Goal: Information Seeking & Learning: Learn about a topic

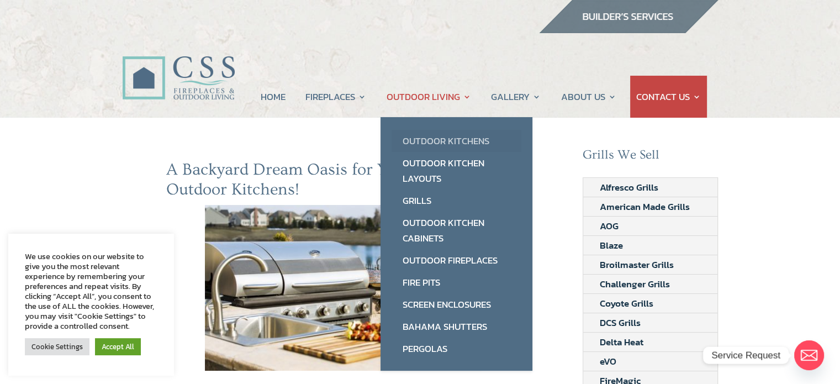
click at [443, 143] on link "Outdoor Kitchens" at bounding box center [457, 141] width 130 height 22
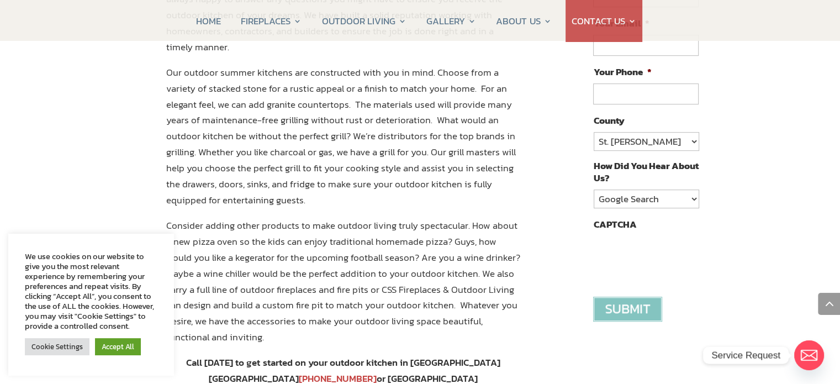
scroll to position [774, 0]
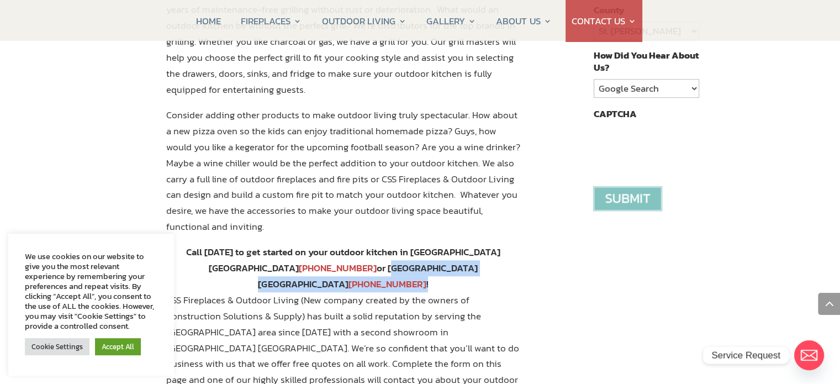
drag, startPoint x: 280, startPoint y: 265, endPoint x: 421, endPoint y: 269, distance: 141.0
click at [421, 269] on div "Call today to get started on your outdoor kitchen in Jacksonville FL 904-389-27…" at bounding box center [343, 268] width 355 height 48
click at [503, 267] on div "Call today to get started on your outdoor kitchen in Jacksonville FL 904-389-27…" at bounding box center [343, 268] width 355 height 48
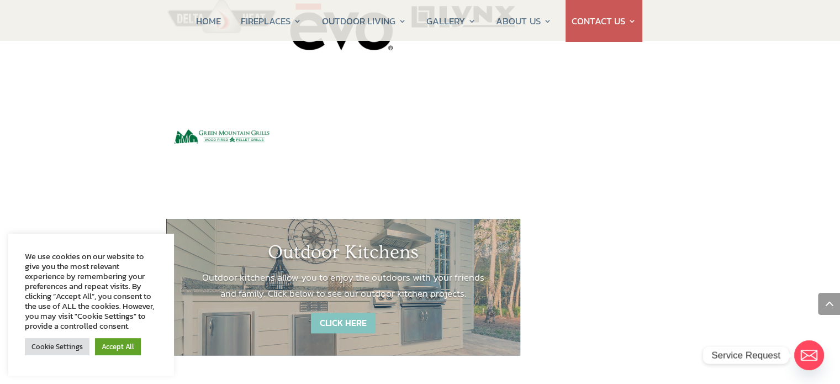
scroll to position [1547, 0]
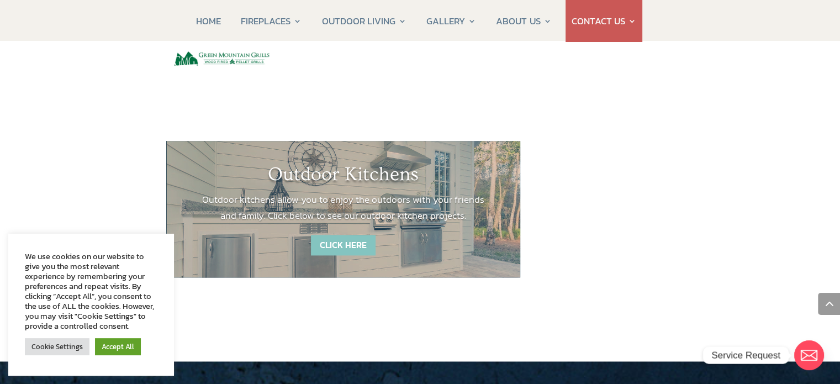
click at [356, 235] on link "CLICK HERE" at bounding box center [343, 245] width 65 height 20
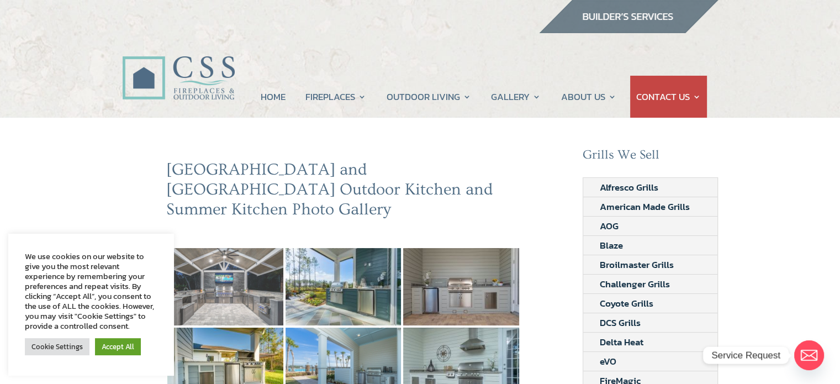
click at [228, 248] on img at bounding box center [225, 286] width 116 height 77
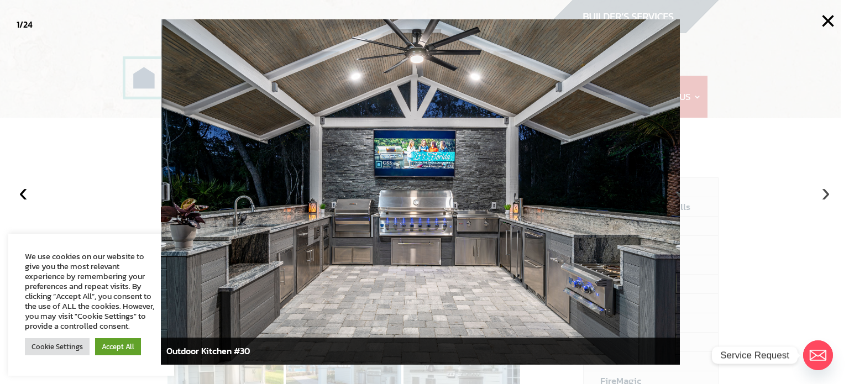
click at [825, 193] on button "›" at bounding box center [825, 192] width 24 height 24
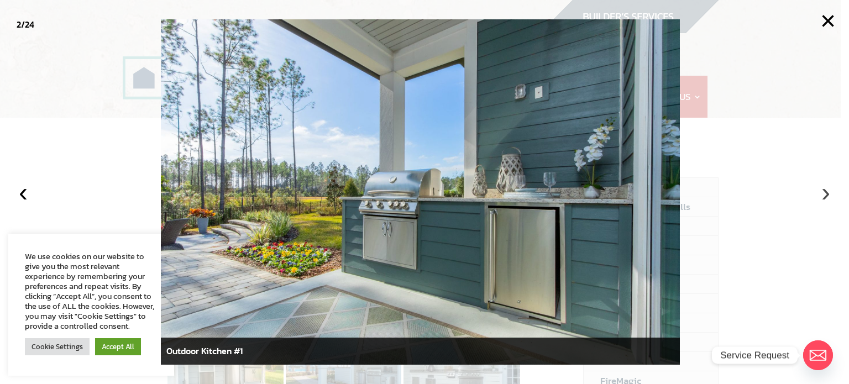
click at [825, 194] on button "›" at bounding box center [825, 192] width 24 height 24
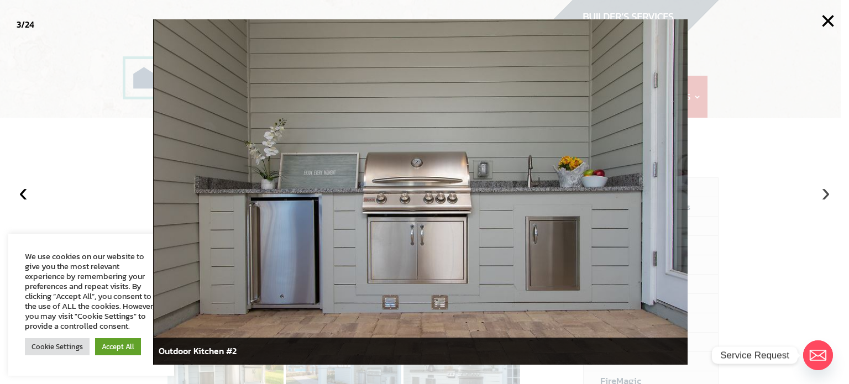
click at [825, 194] on button "›" at bounding box center [825, 192] width 24 height 24
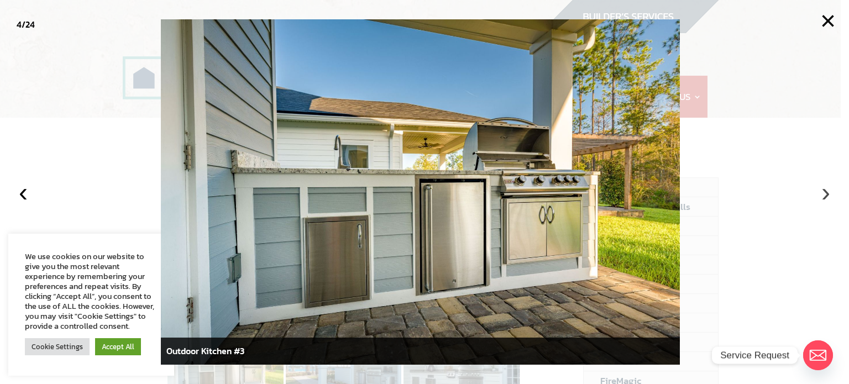
click at [825, 194] on button "›" at bounding box center [825, 192] width 24 height 24
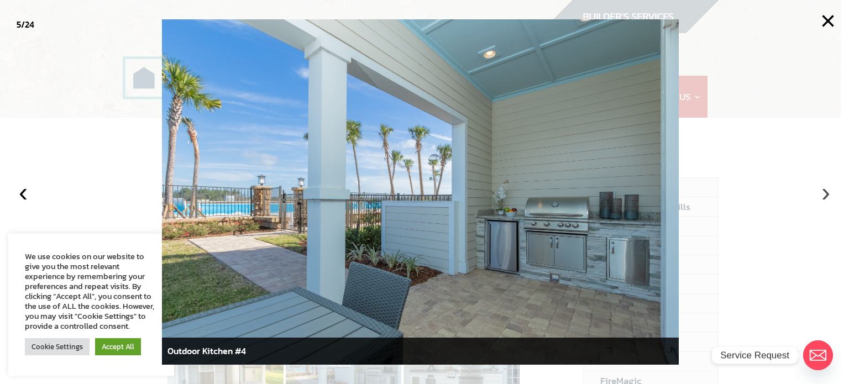
click at [825, 194] on button "›" at bounding box center [825, 192] width 24 height 24
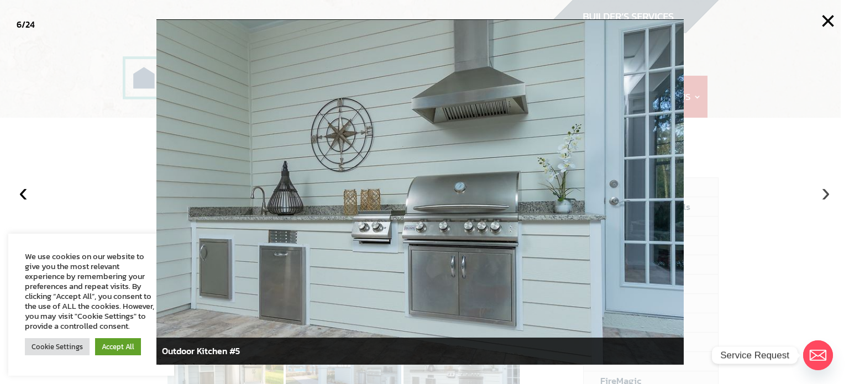
click at [825, 194] on button "›" at bounding box center [825, 192] width 24 height 24
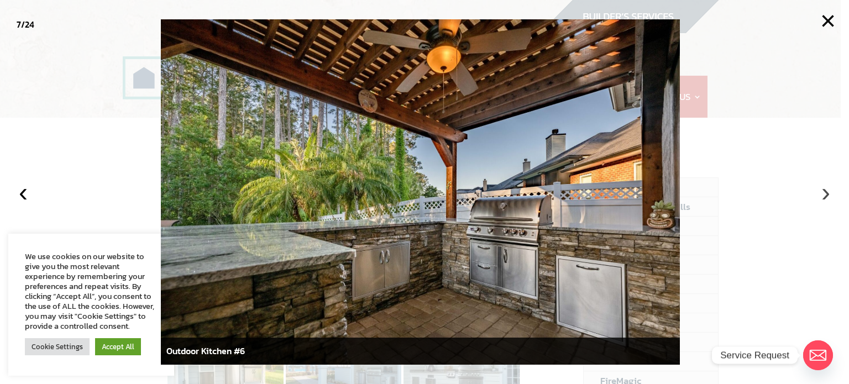
click at [825, 194] on button "›" at bounding box center [825, 192] width 24 height 24
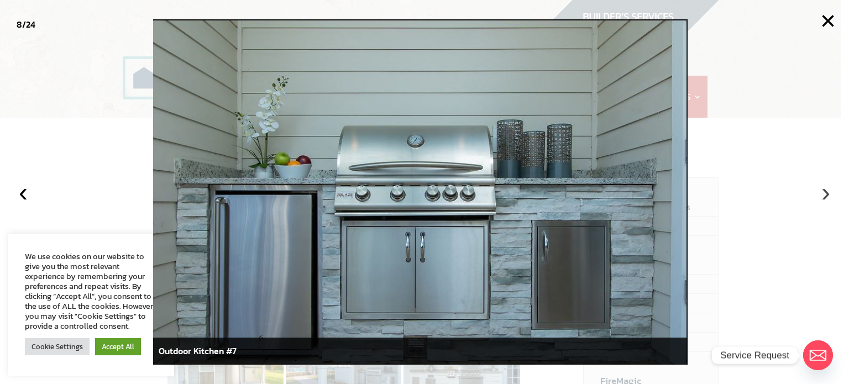
click at [825, 194] on button "›" at bounding box center [825, 192] width 24 height 24
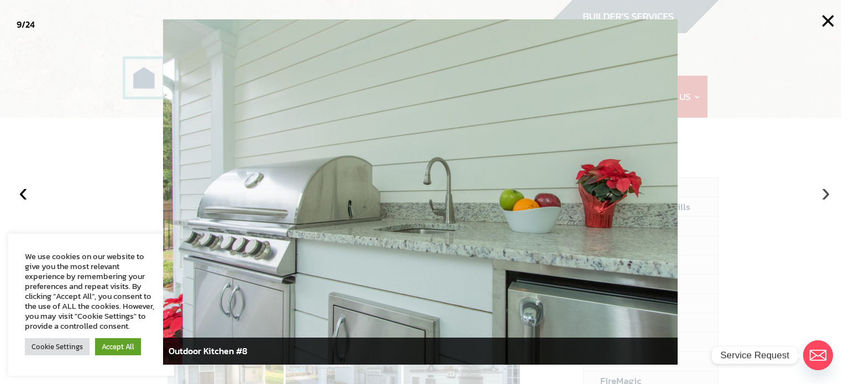
click at [825, 194] on button "›" at bounding box center [825, 192] width 24 height 24
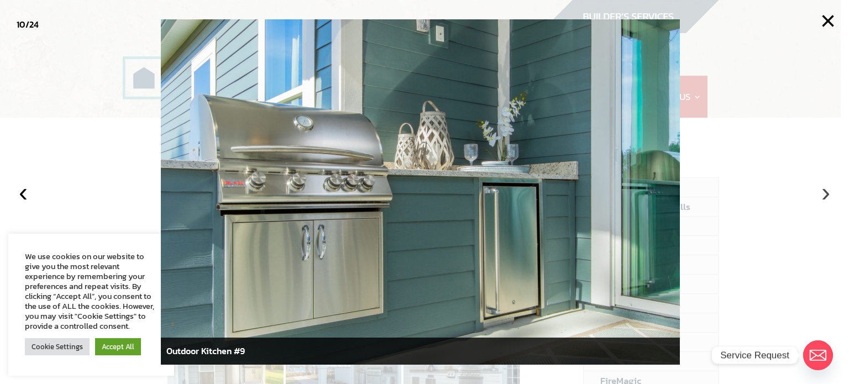
click at [825, 194] on button "›" at bounding box center [825, 192] width 24 height 24
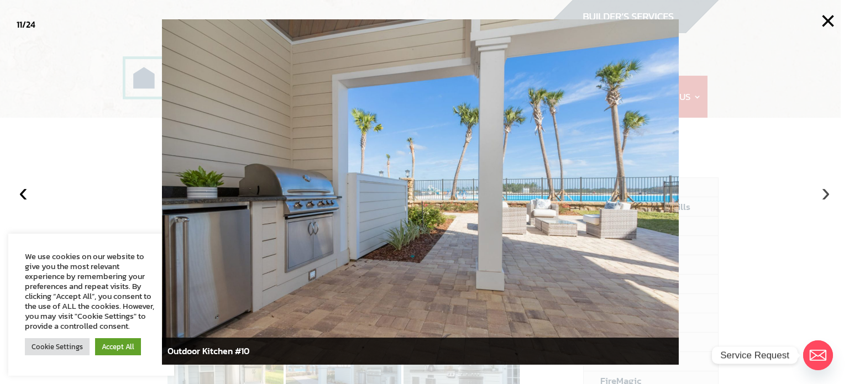
click at [825, 194] on button "›" at bounding box center [825, 192] width 24 height 24
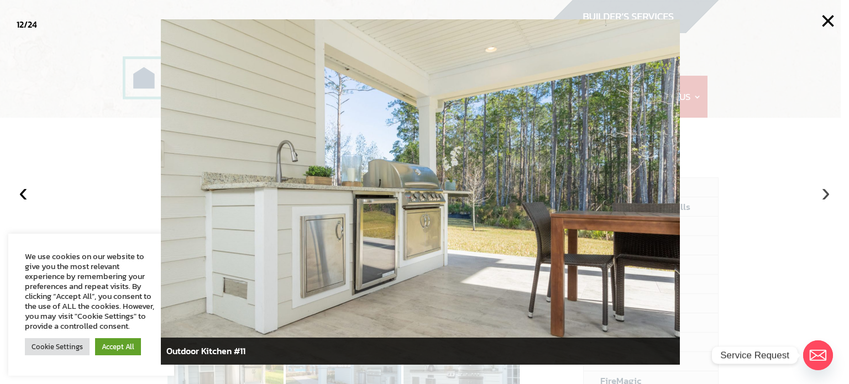
click at [825, 194] on button "›" at bounding box center [825, 192] width 24 height 24
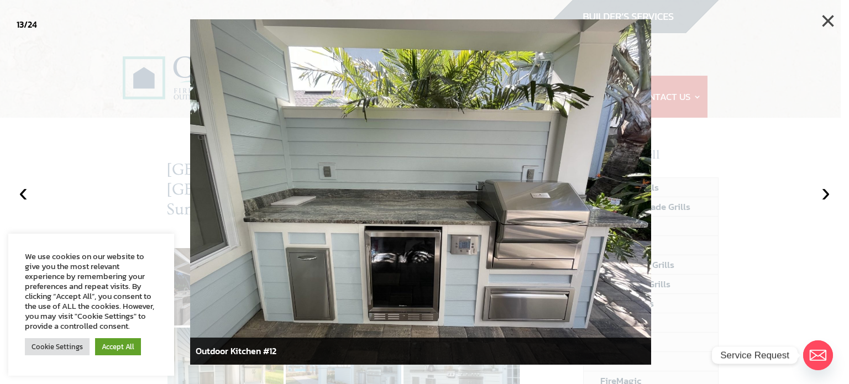
click at [829, 16] on button "×" at bounding box center [828, 21] width 24 height 24
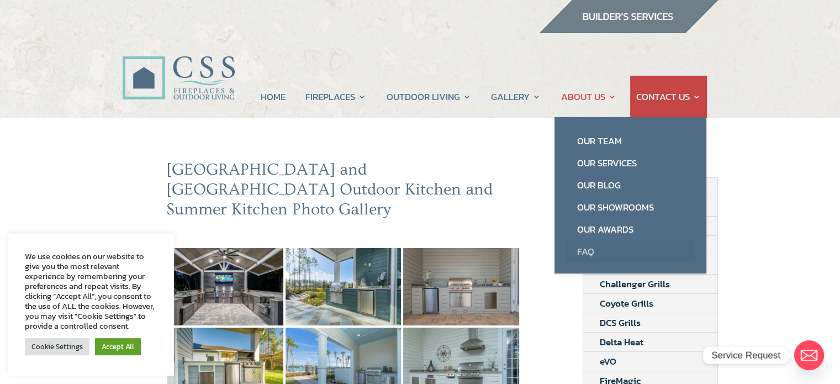
click at [585, 248] on link "FAQ" at bounding box center [631, 251] width 130 height 22
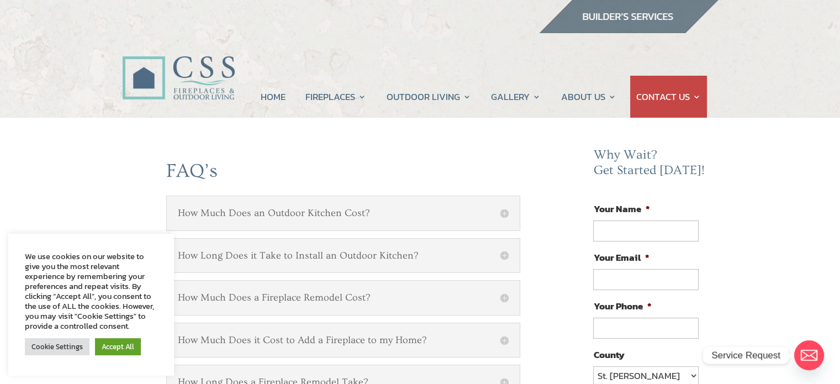
click at [510, 210] on div "How Much Does an Outdoor Kitchen Cost? Prices vary according to how many featur…" at bounding box center [343, 213] width 355 height 35
click at [502, 213] on h5 "How Much Does an Outdoor Kitchen Cost?" at bounding box center [344, 213] width 332 height 12
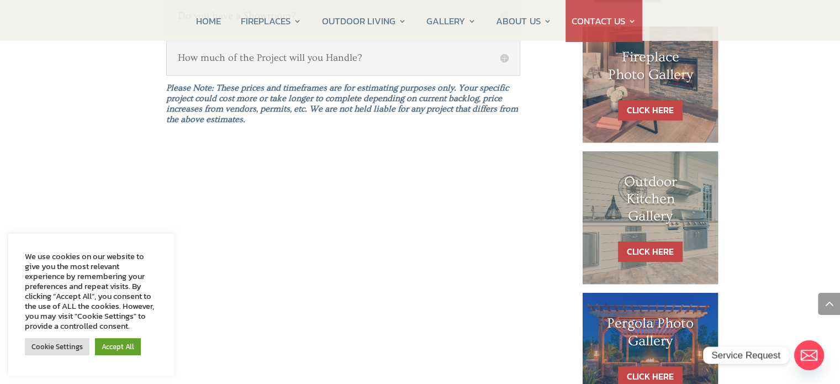
scroll to position [829, 0]
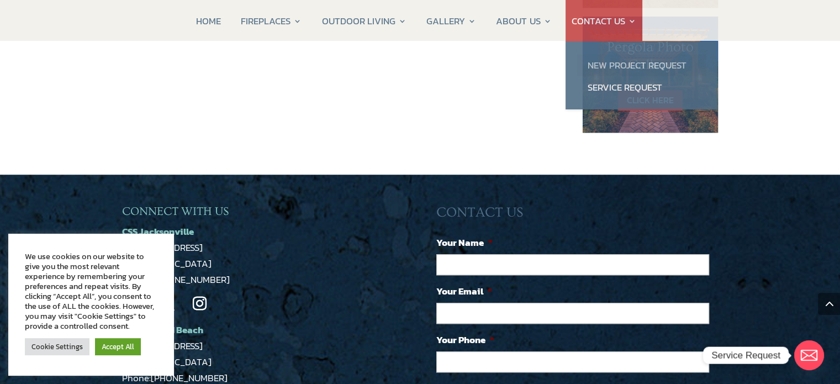
click at [623, 69] on link "New Project Request" at bounding box center [642, 65] width 130 height 22
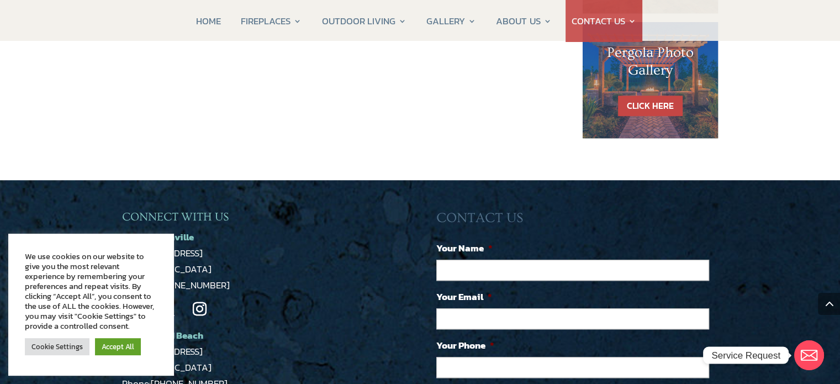
scroll to position [1044, 0]
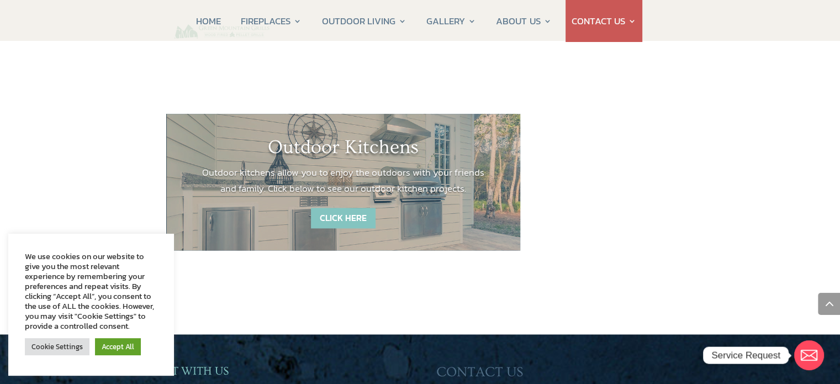
scroll to position [1547, 0]
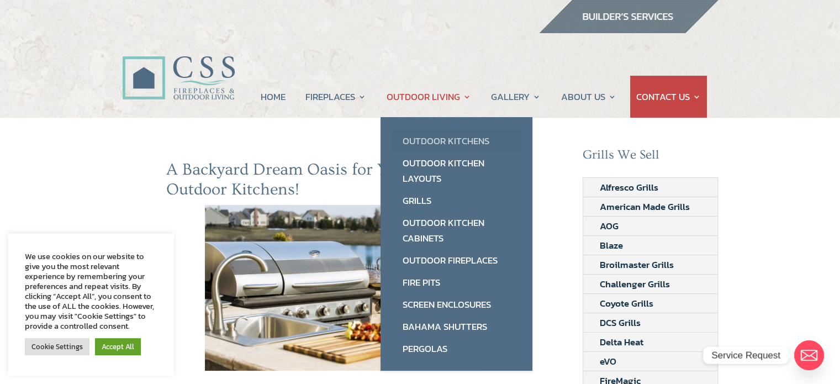
click at [424, 134] on link "Outdoor Kitchens" at bounding box center [457, 141] width 130 height 22
